Goal: Task Accomplishment & Management: Manage account settings

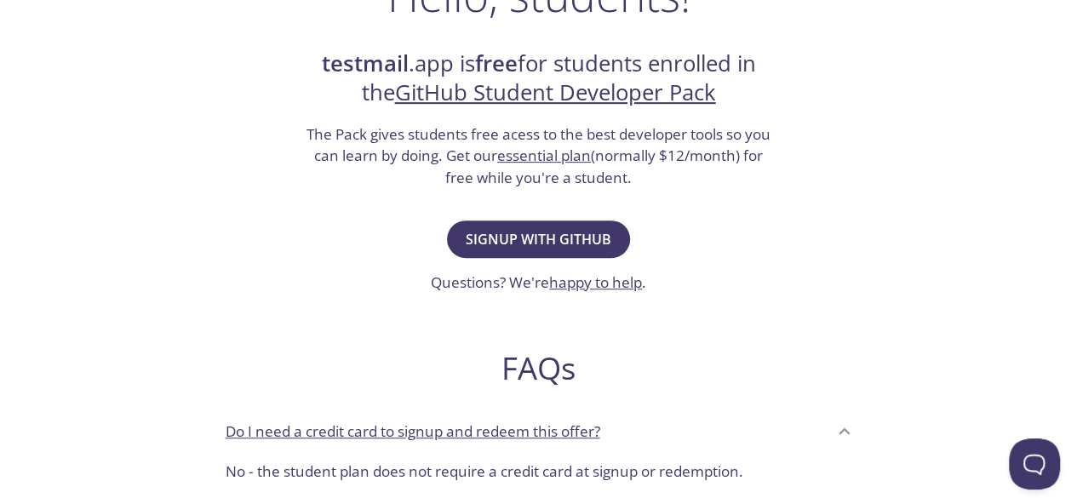
scroll to position [340, 0]
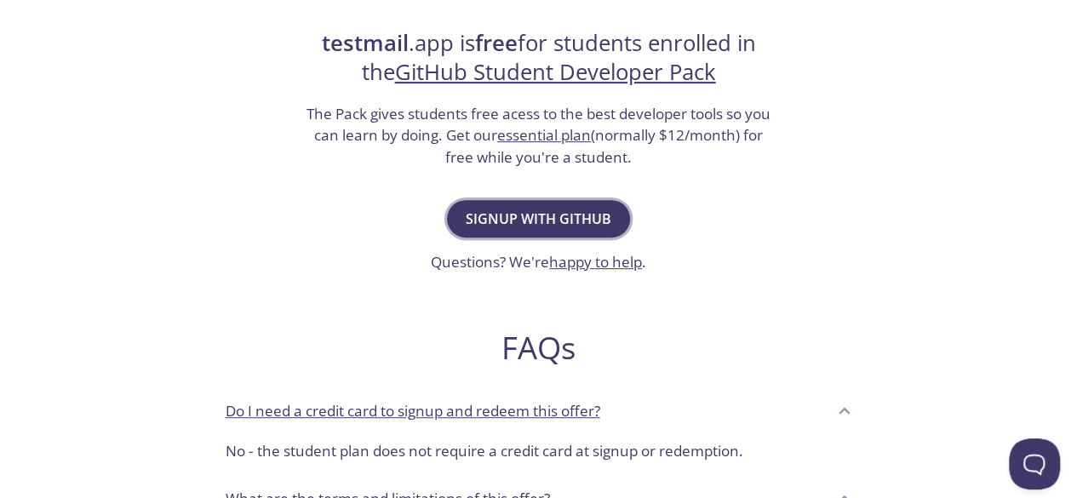
click at [492, 217] on span "Signup with GitHub" at bounding box center [539, 219] width 146 height 24
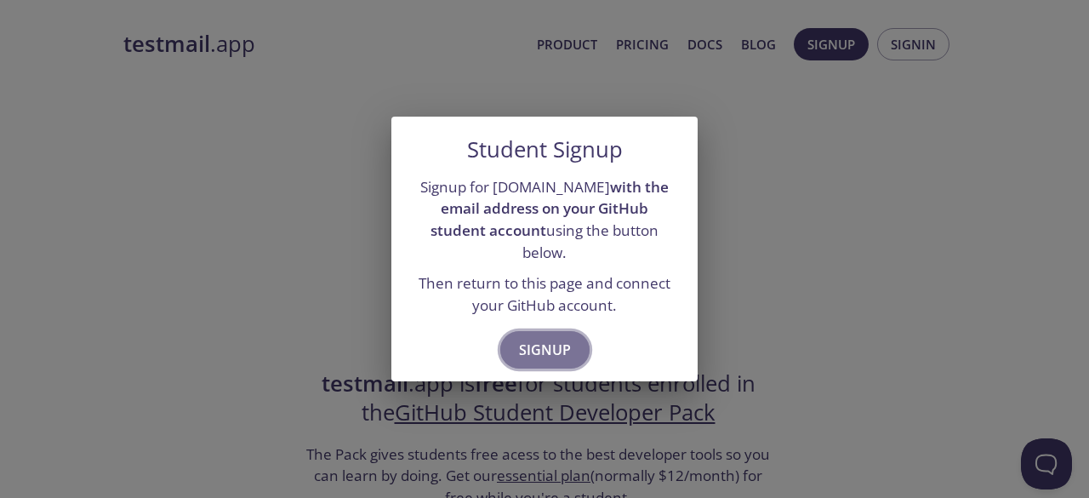
click at [514, 345] on button "Signup" at bounding box center [544, 349] width 89 height 37
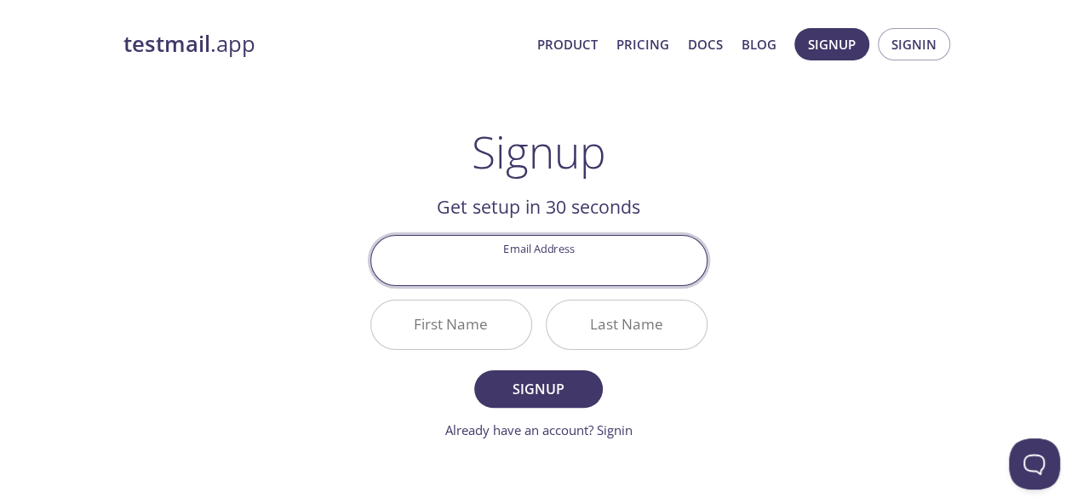
click at [532, 267] on input "Email Address" at bounding box center [538, 260] width 335 height 49
type input "[EMAIL_ADDRESS][DOMAIN_NAME]"
click at [466, 322] on input "First Name" at bounding box center [451, 324] width 160 height 49
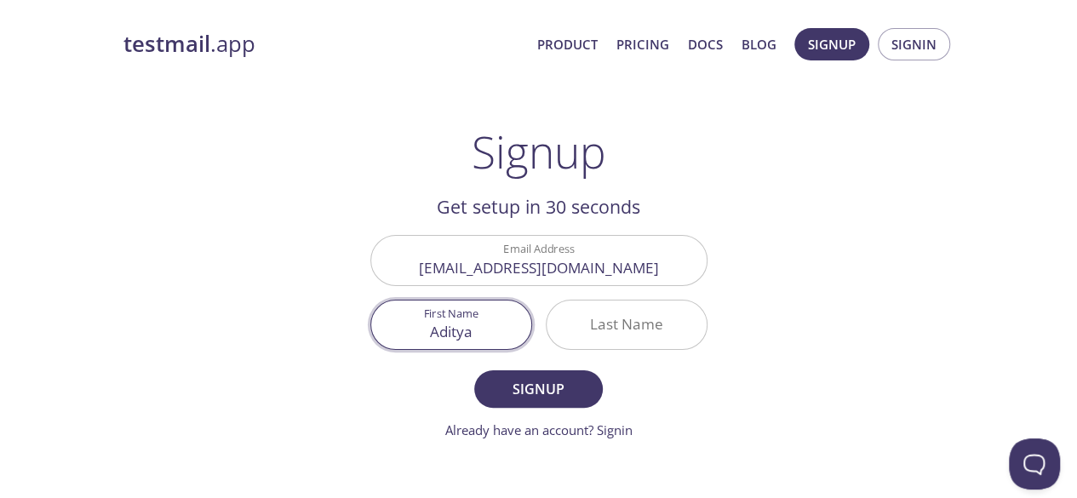
type input "Aditya"
click at [606, 340] on input "Last Name" at bounding box center [626, 324] width 160 height 49
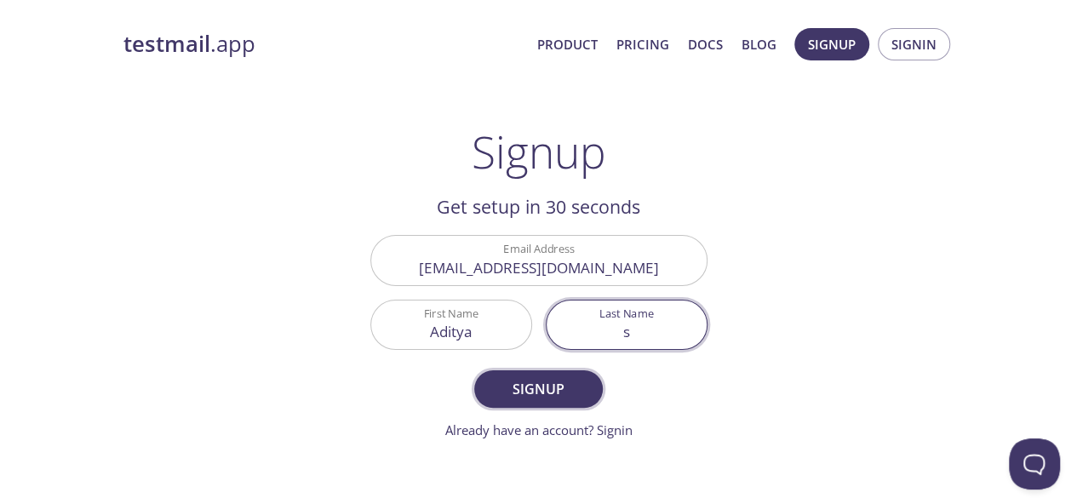
type input "s"
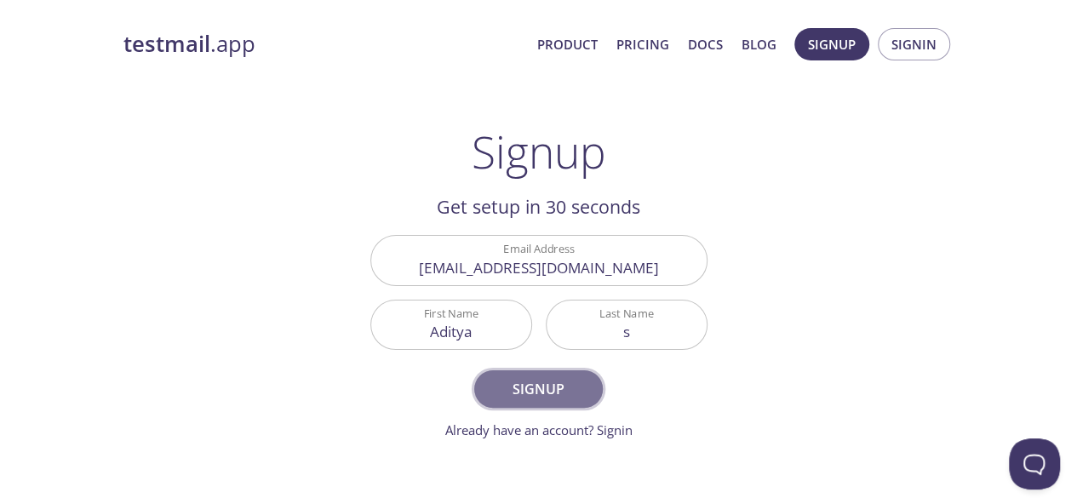
click at [529, 403] on button "Signup" at bounding box center [538, 388] width 128 height 37
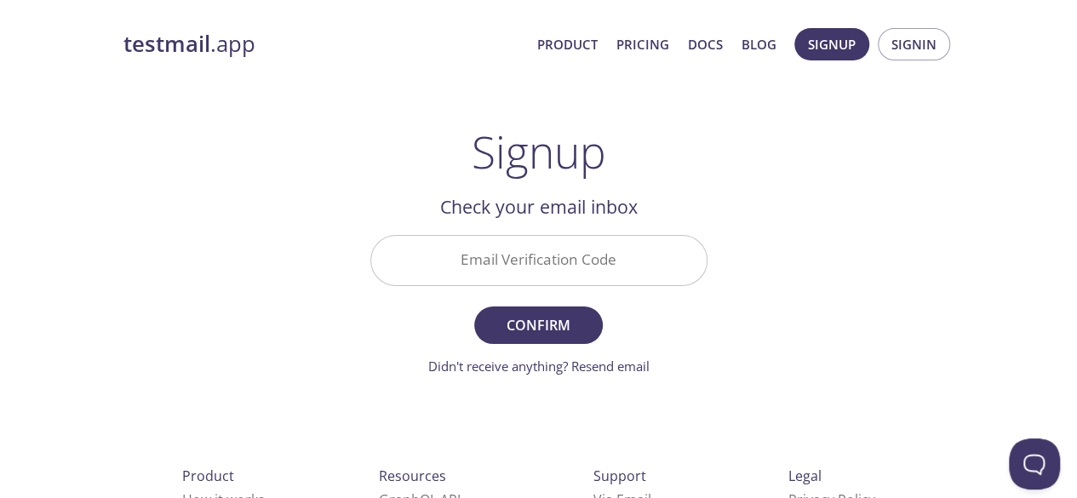
click at [485, 266] on input "Email Verification Code" at bounding box center [538, 260] width 335 height 49
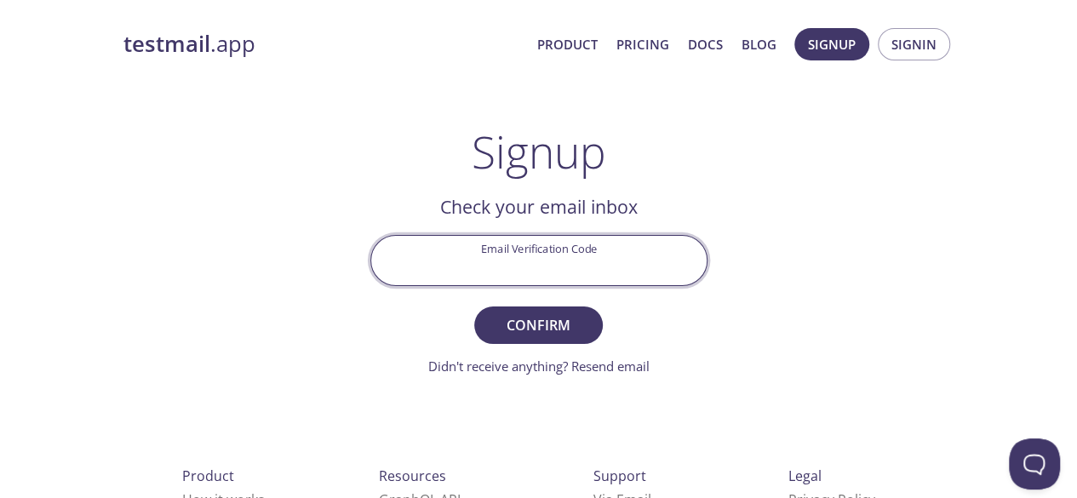
paste input "1DCCAX4"
type input "1DCCAX4"
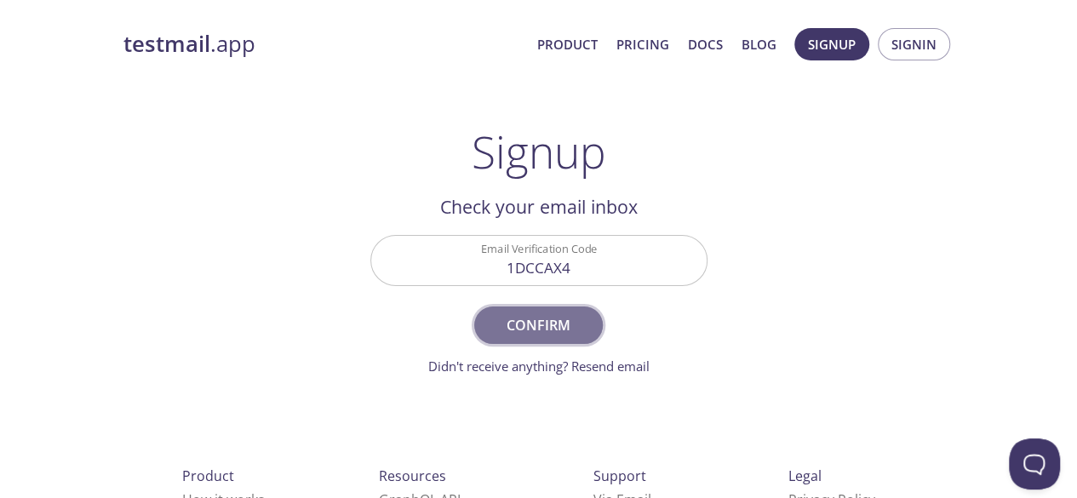
click at [519, 307] on button "Confirm" at bounding box center [538, 324] width 128 height 37
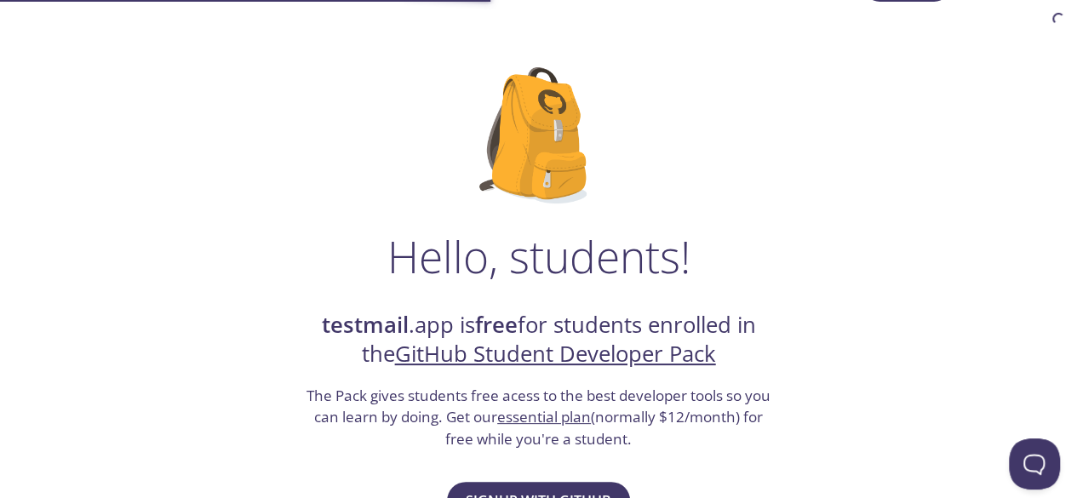
scroll to position [170, 0]
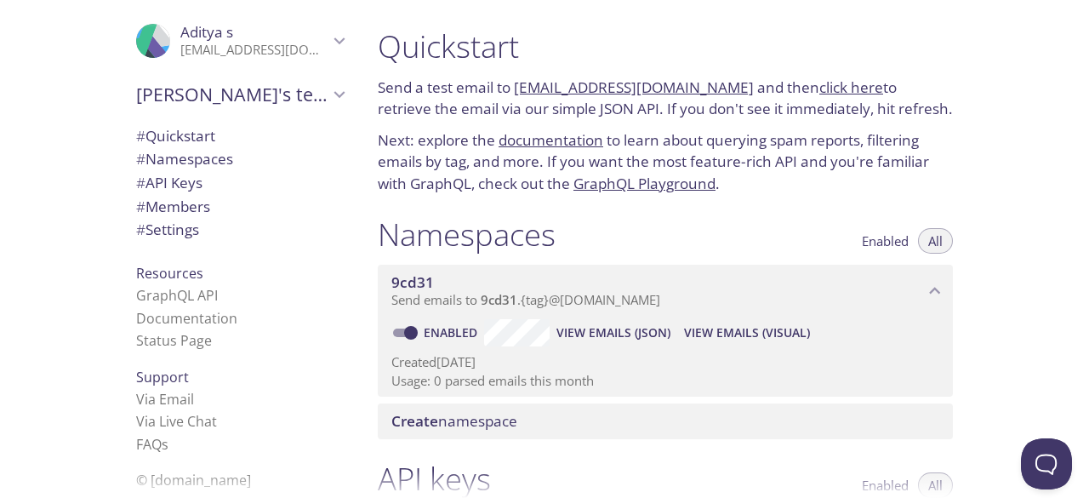
click at [174, 140] on span "# Quickstart" at bounding box center [175, 136] width 79 height 20
click at [627, 330] on span "View Emails (JSON)" at bounding box center [614, 333] width 114 height 20
click at [826, 89] on link "click here" at bounding box center [852, 87] width 64 height 20
click at [192, 220] on span "# Settings" at bounding box center [240, 230] width 208 height 22
click at [776, 287] on span "9cd31" at bounding box center [658, 282] width 533 height 19
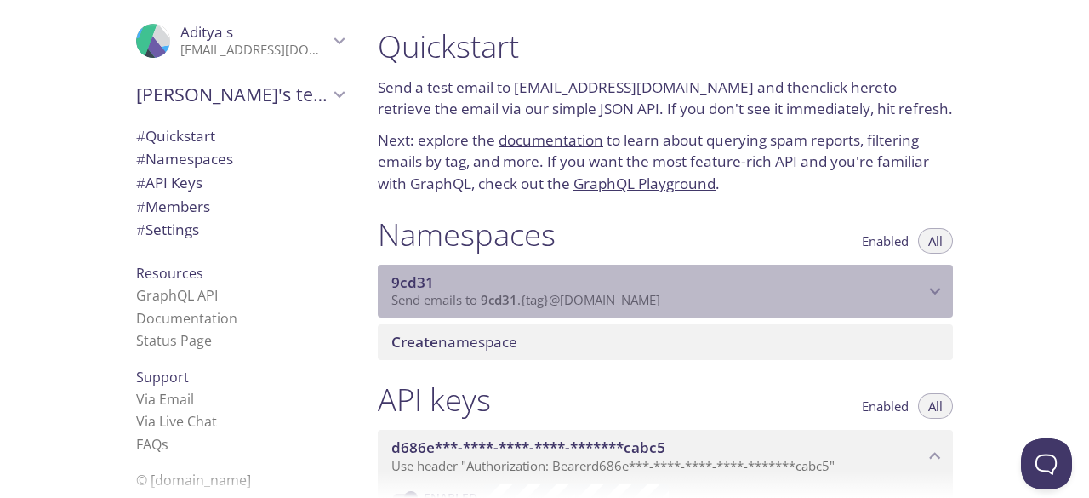
click at [776, 287] on span "9cd31" at bounding box center [658, 282] width 533 height 19
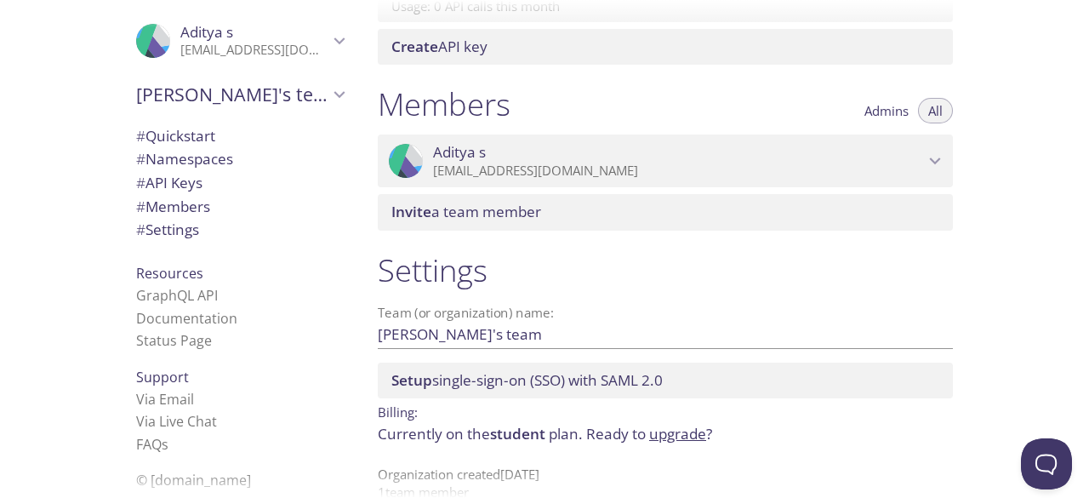
scroll to position [255, 0]
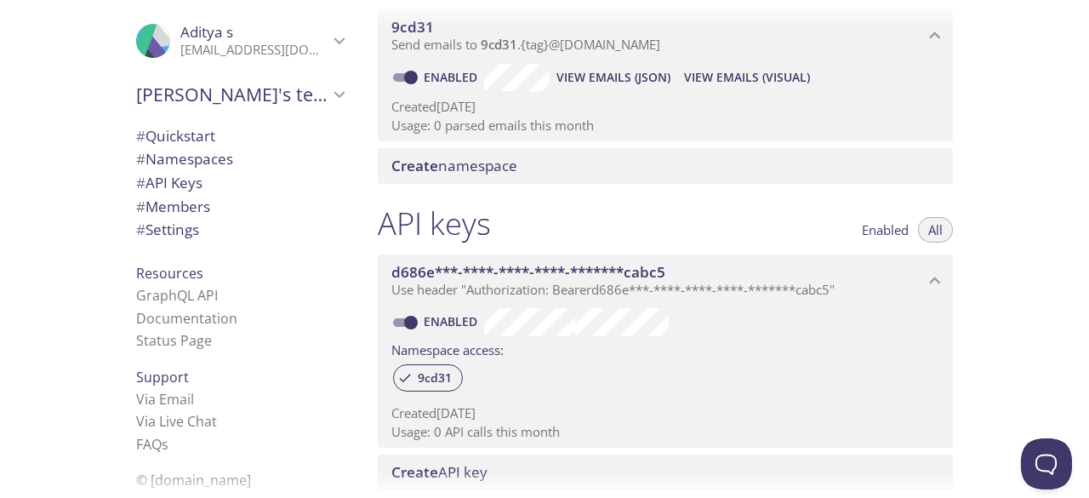
click at [879, 314] on div "Enabled" at bounding box center [666, 320] width 548 height 29
